Goal: Find contact information: Find contact information

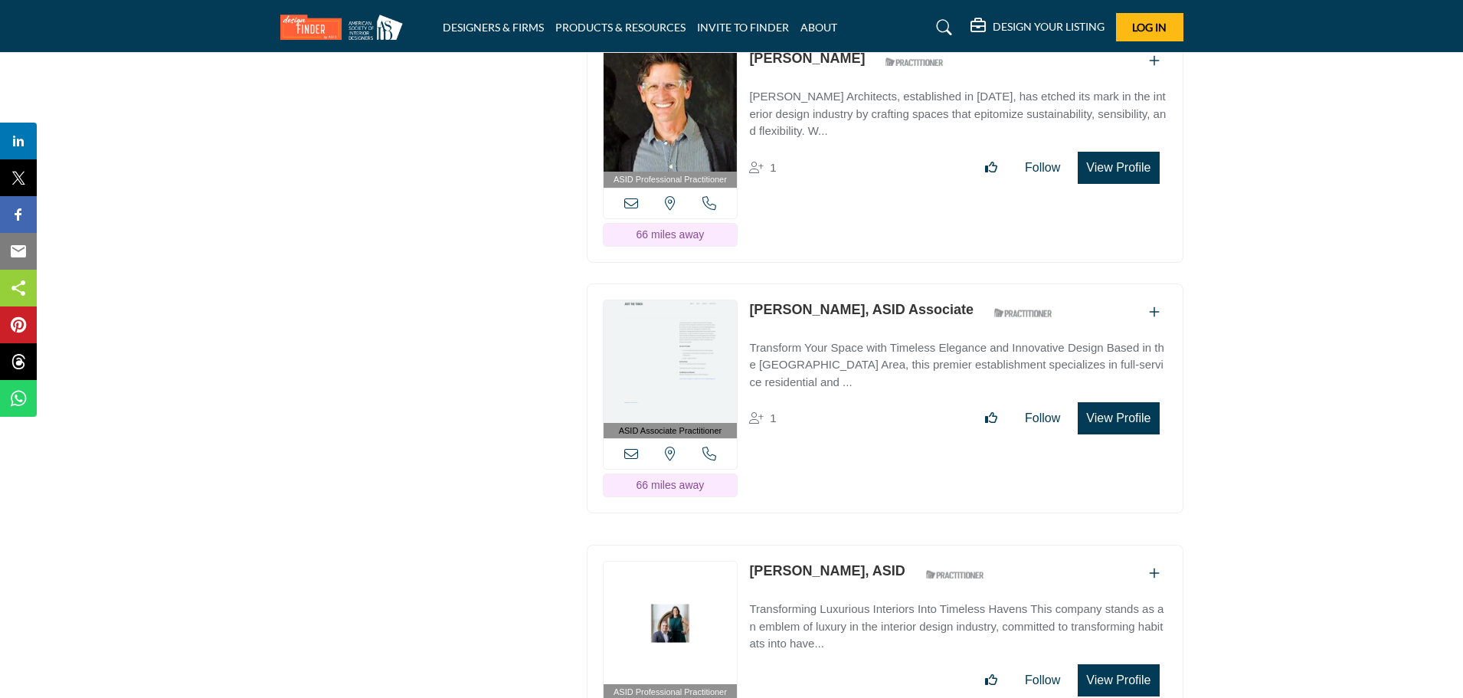
scroll to position [21024, 0]
drag, startPoint x: 748, startPoint y: 465, endPoint x: 839, endPoint y: 468, distance: 90.4
click at [839, 545] on div "ASID Professional Practitioner ASID Professional Practitioners have successfull…" at bounding box center [885, 660] width 597 height 231
copy link "[PERSON_NAME]"
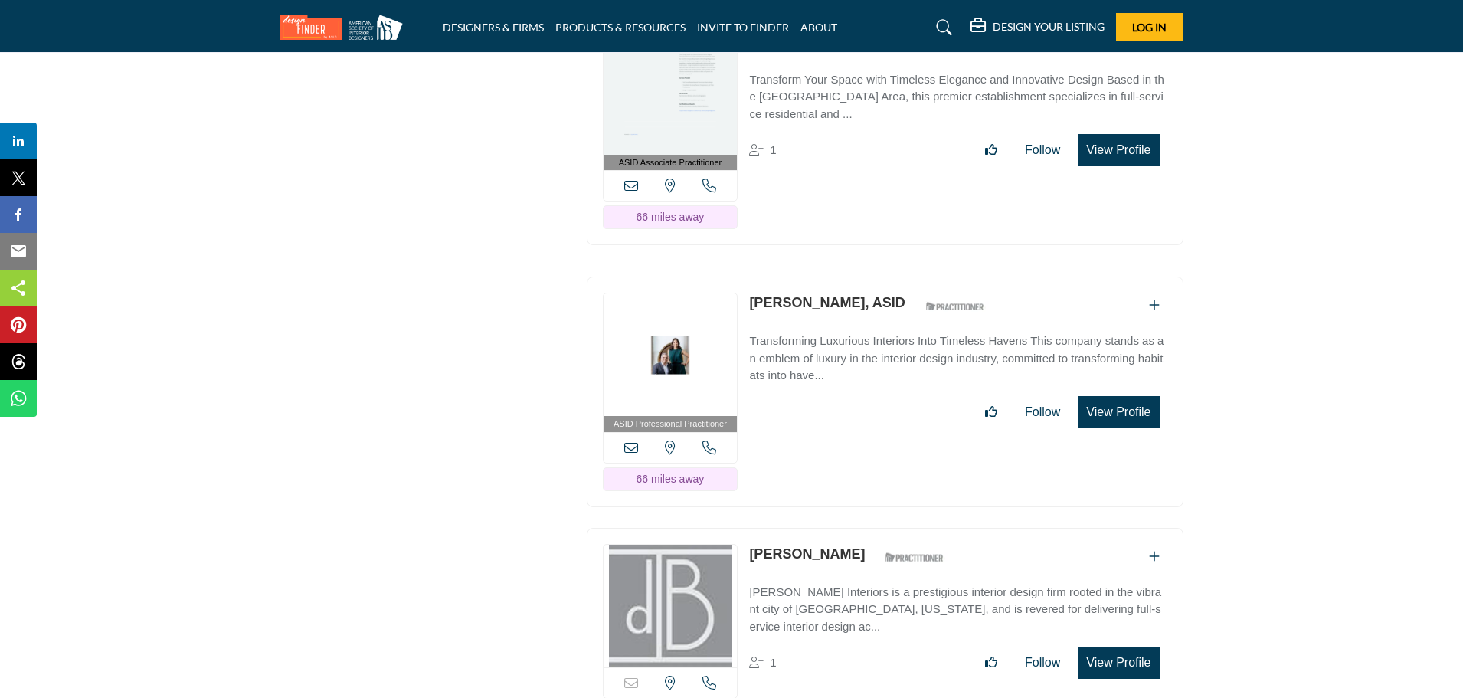
scroll to position [21352, 0]
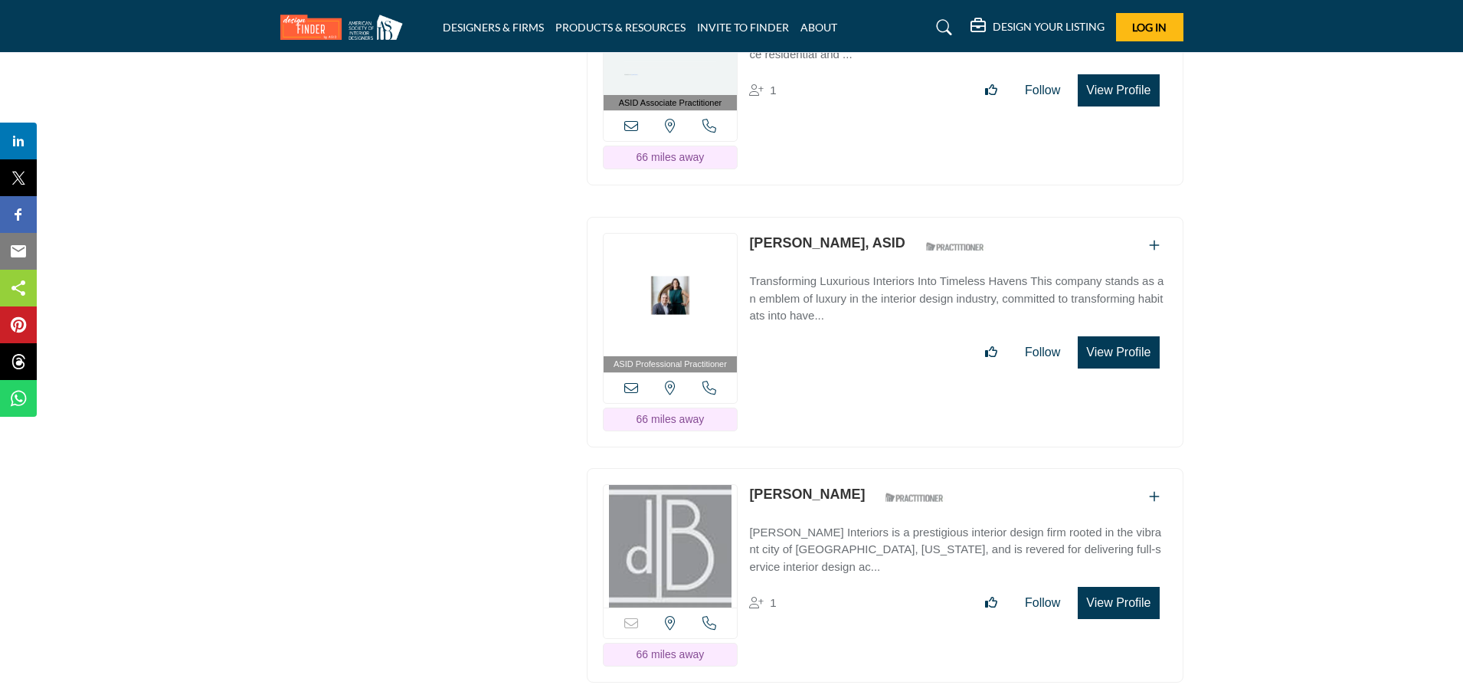
drag, startPoint x: 744, startPoint y: 390, endPoint x: 784, endPoint y: 401, distance: 41.4
click at [793, 468] on div "Sorry, but this listing is on a subscription plan which does not allow users to…" at bounding box center [885, 575] width 597 height 214
drag, startPoint x: 745, startPoint y: 428, endPoint x: 868, endPoint y: 432, distance: 123.4
click at [868, 468] on div "Sorry, but this listing is on a subscription plan which does not allow users to…" at bounding box center [885, 575] width 597 height 214
copy p "[PERSON_NAME] Interiors"
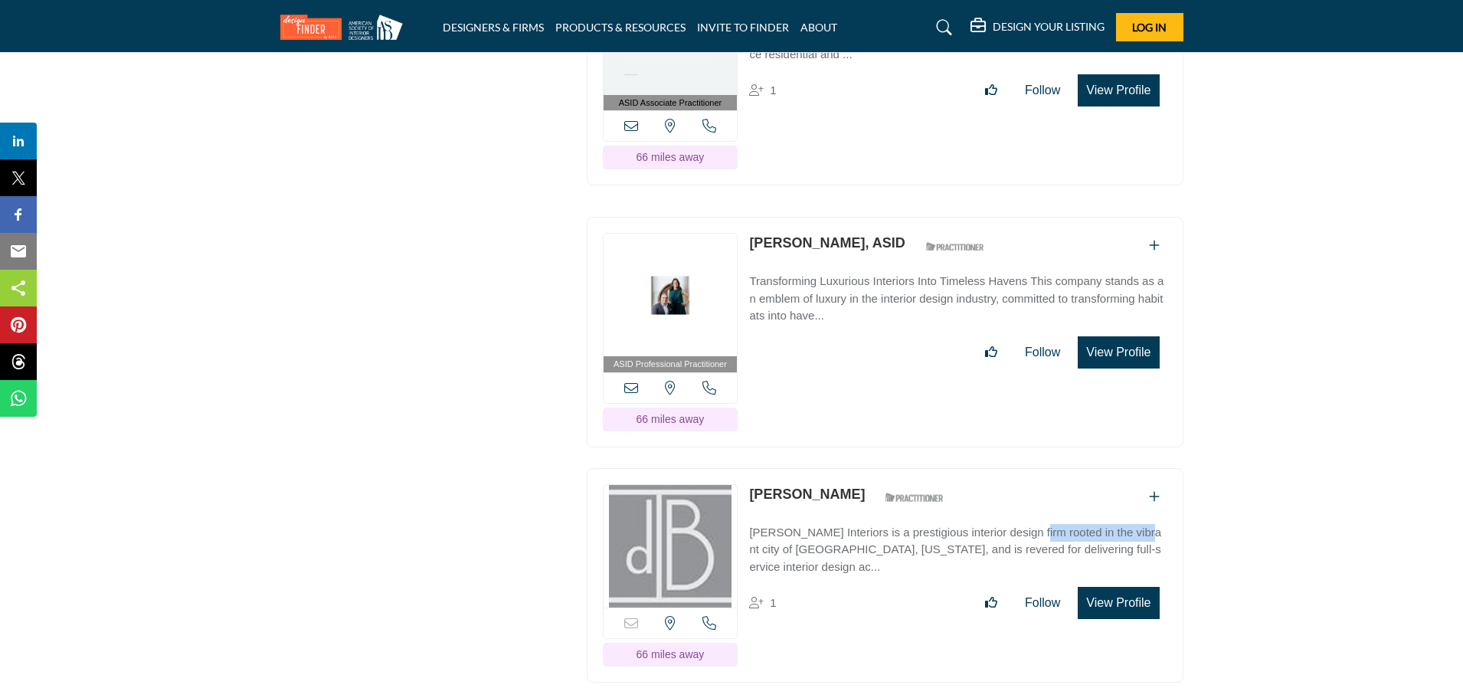
drag, startPoint x: 744, startPoint y: 393, endPoint x: 842, endPoint y: 388, distance: 97.4
click at [842, 468] on div "Sorry, but this listing is on a subscription plan which does not allow users to…" at bounding box center [885, 575] width 597 height 214
copy link "[PERSON_NAME]"
